Goal: Navigation & Orientation: Find specific page/section

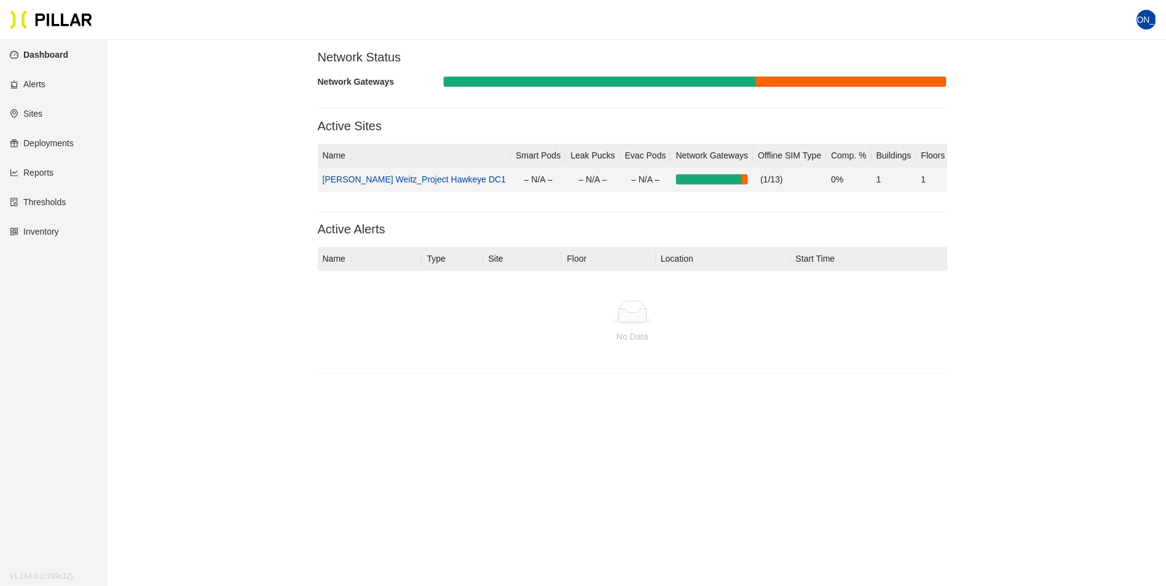
click at [424, 181] on link "[PERSON_NAME] Weitz_Project Hawkeye DC1" at bounding box center [415, 180] width 184 height 10
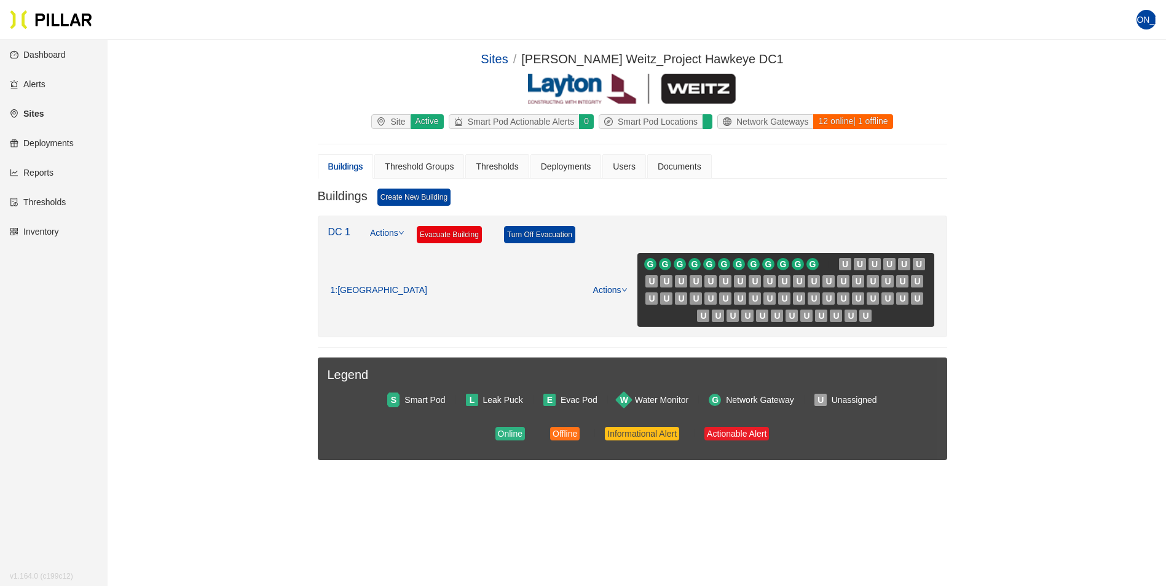
click at [404, 230] on icon "down" at bounding box center [401, 233] width 6 height 6
click at [396, 233] on link "Actions" at bounding box center [387, 239] width 34 height 27
click at [704, 122] on div at bounding box center [707, 121] width 10 height 15
click at [378, 123] on icon "environment" at bounding box center [381, 121] width 9 height 9
click at [625, 288] on icon "down" at bounding box center [624, 290] width 6 height 6
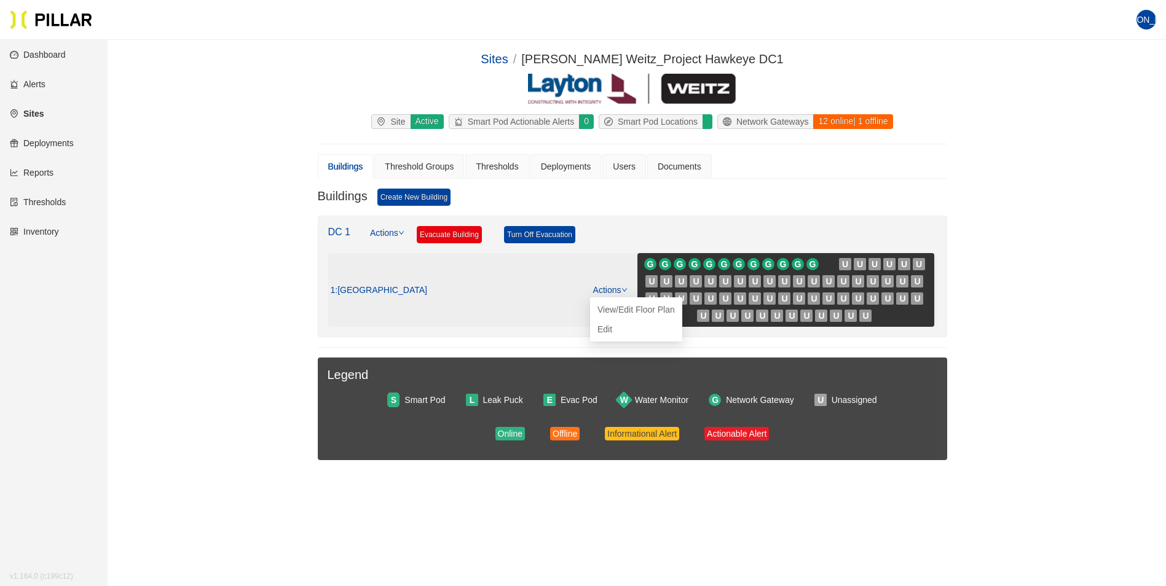
click at [618, 287] on link "Actions" at bounding box center [610, 290] width 34 height 10
